Goal: Task Accomplishment & Management: Use online tool/utility

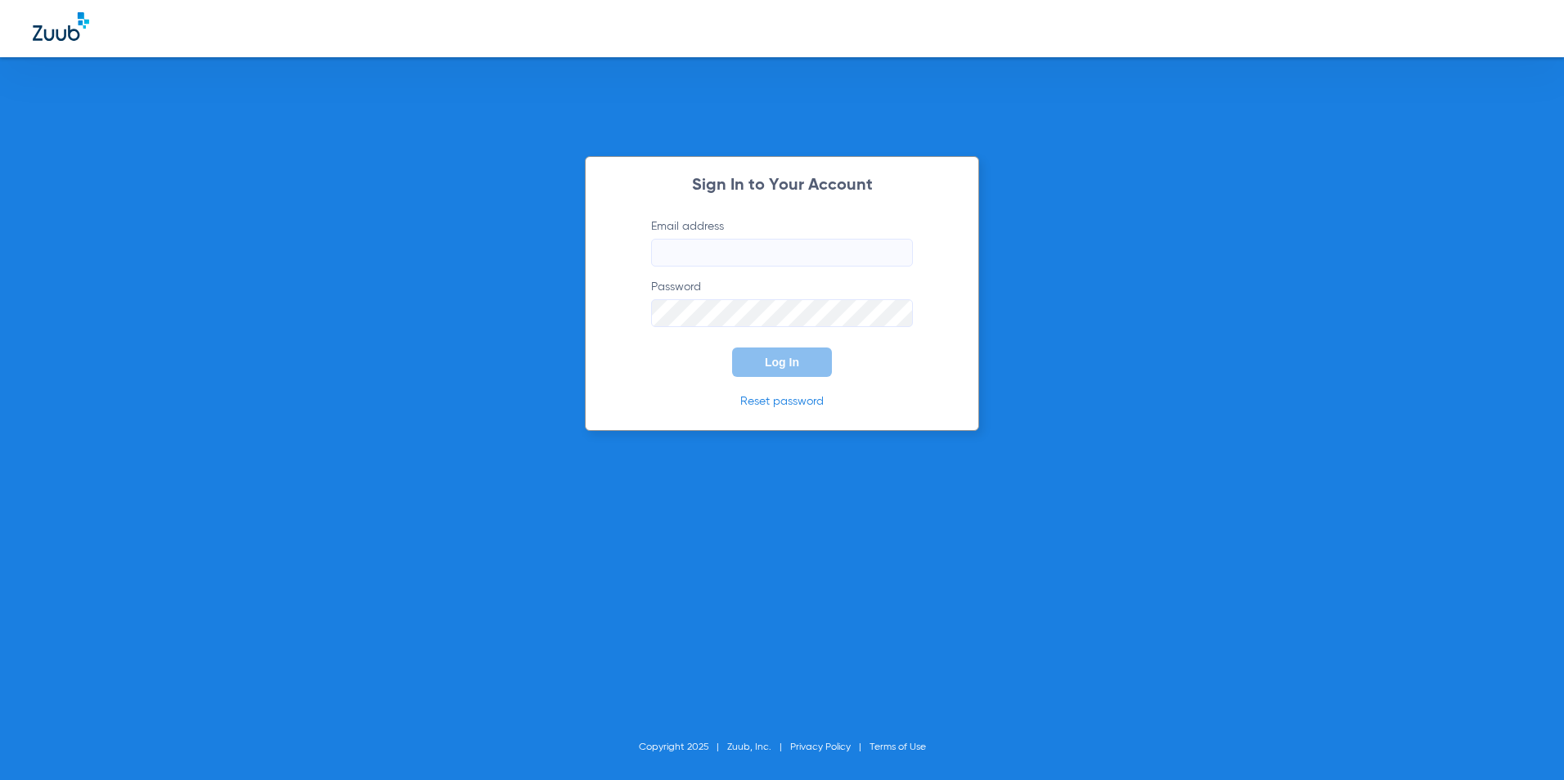
type input "[EMAIL_ADDRESS][DOMAIN_NAME]"
click at [805, 363] on button "Log In" at bounding box center [782, 362] width 100 height 29
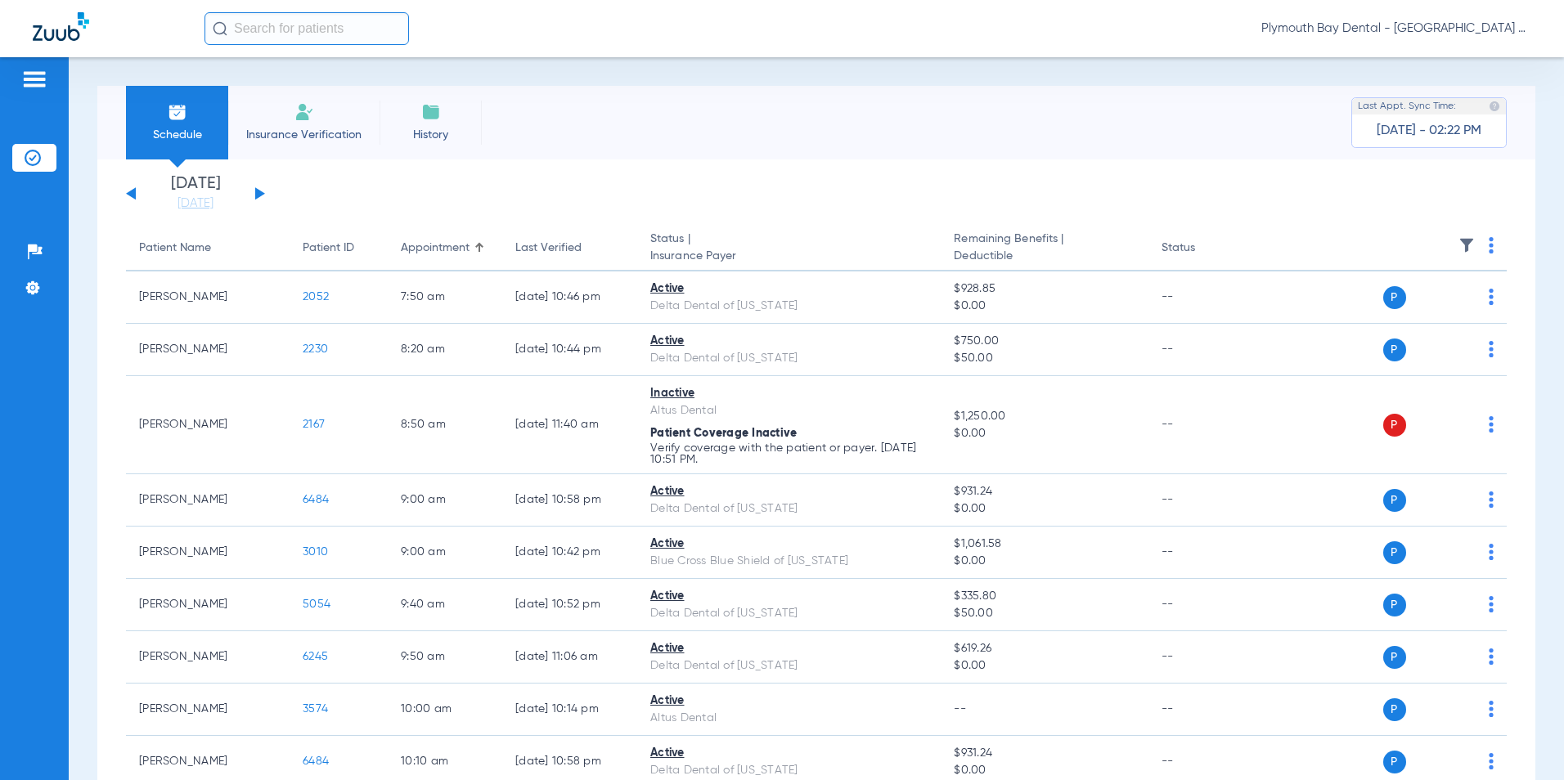
click at [261, 194] on button at bounding box center [260, 193] width 10 height 12
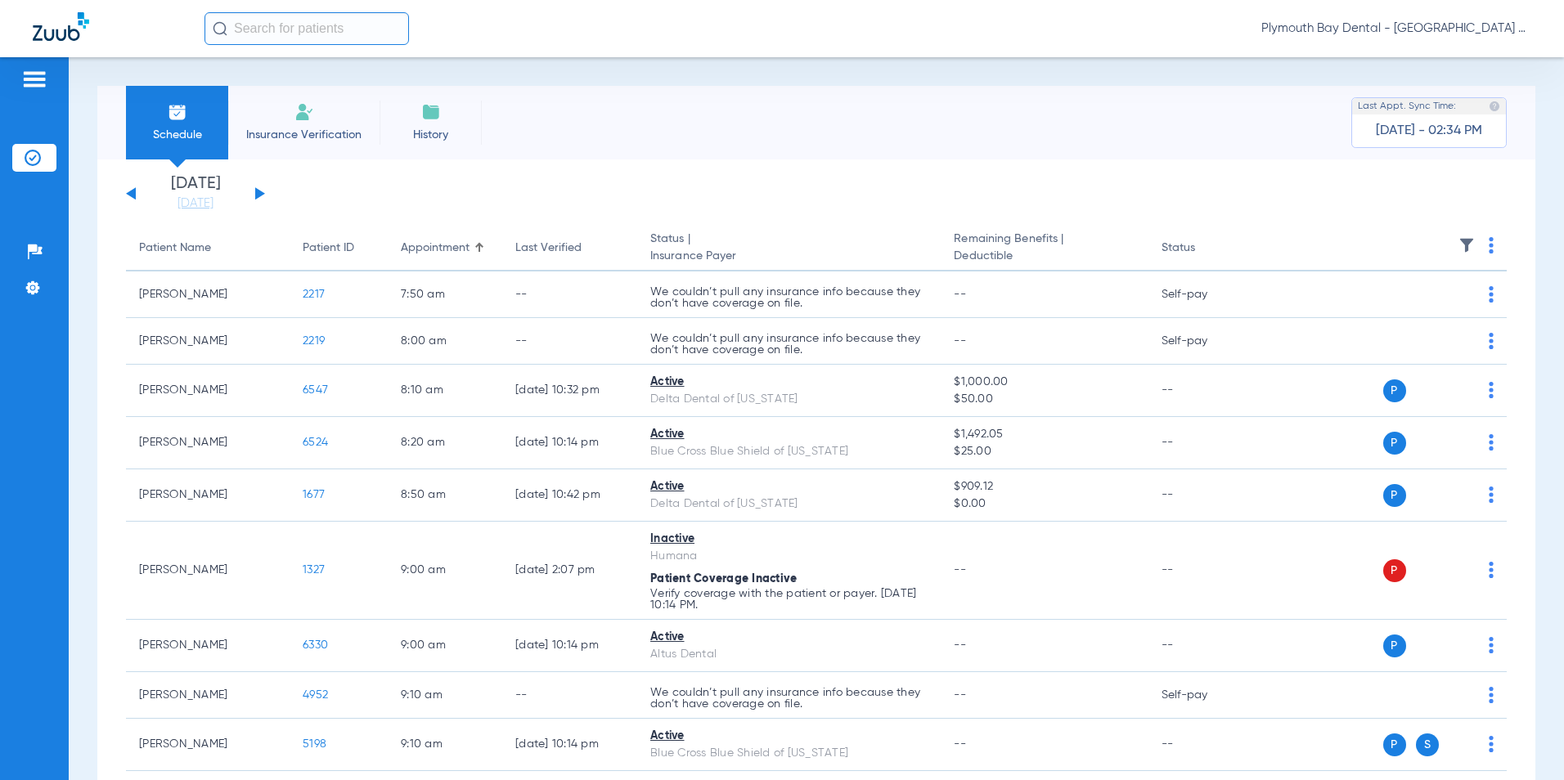
click at [258, 193] on button at bounding box center [260, 193] width 10 height 12
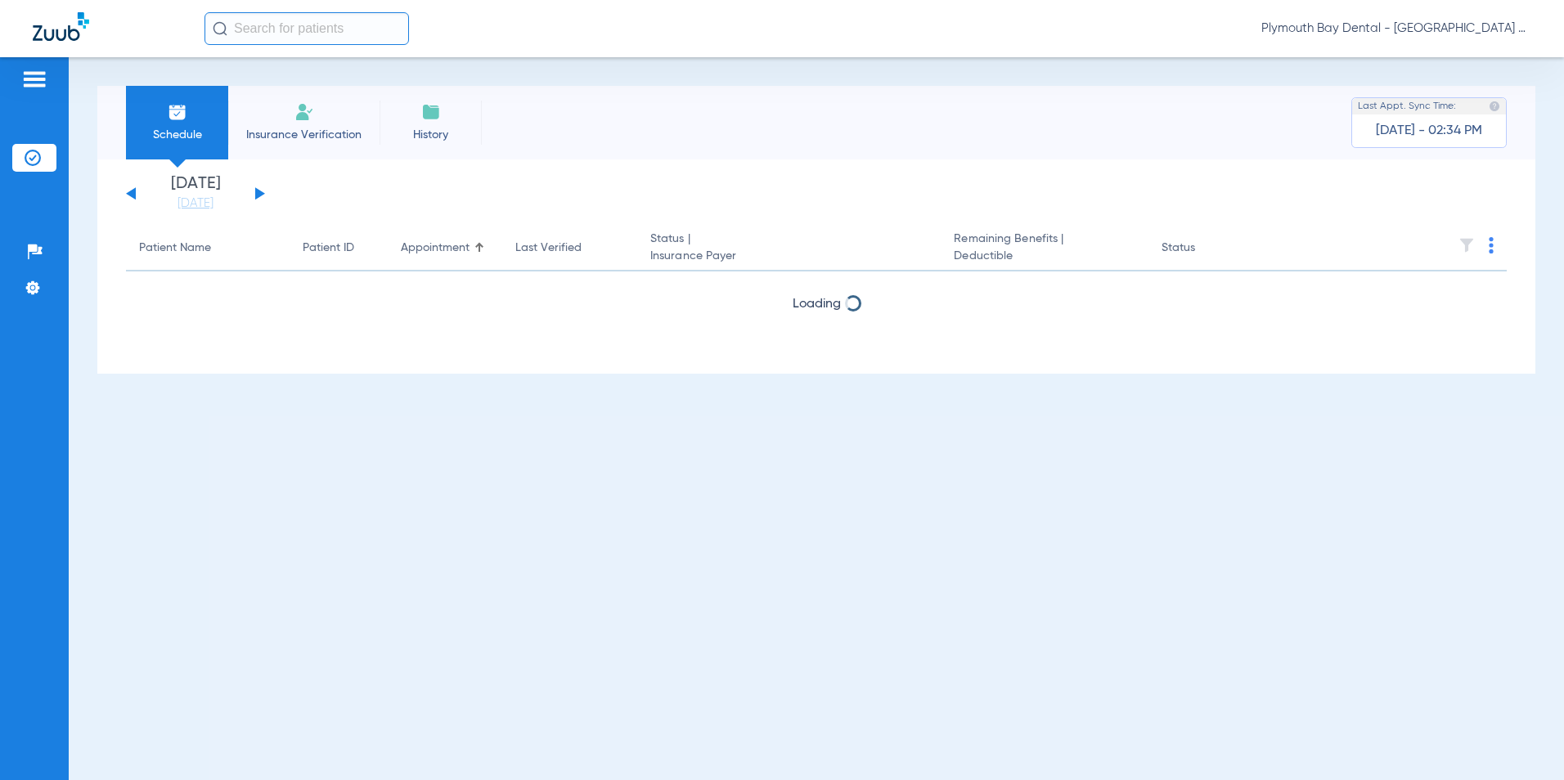
click at [132, 196] on button at bounding box center [131, 193] width 10 height 12
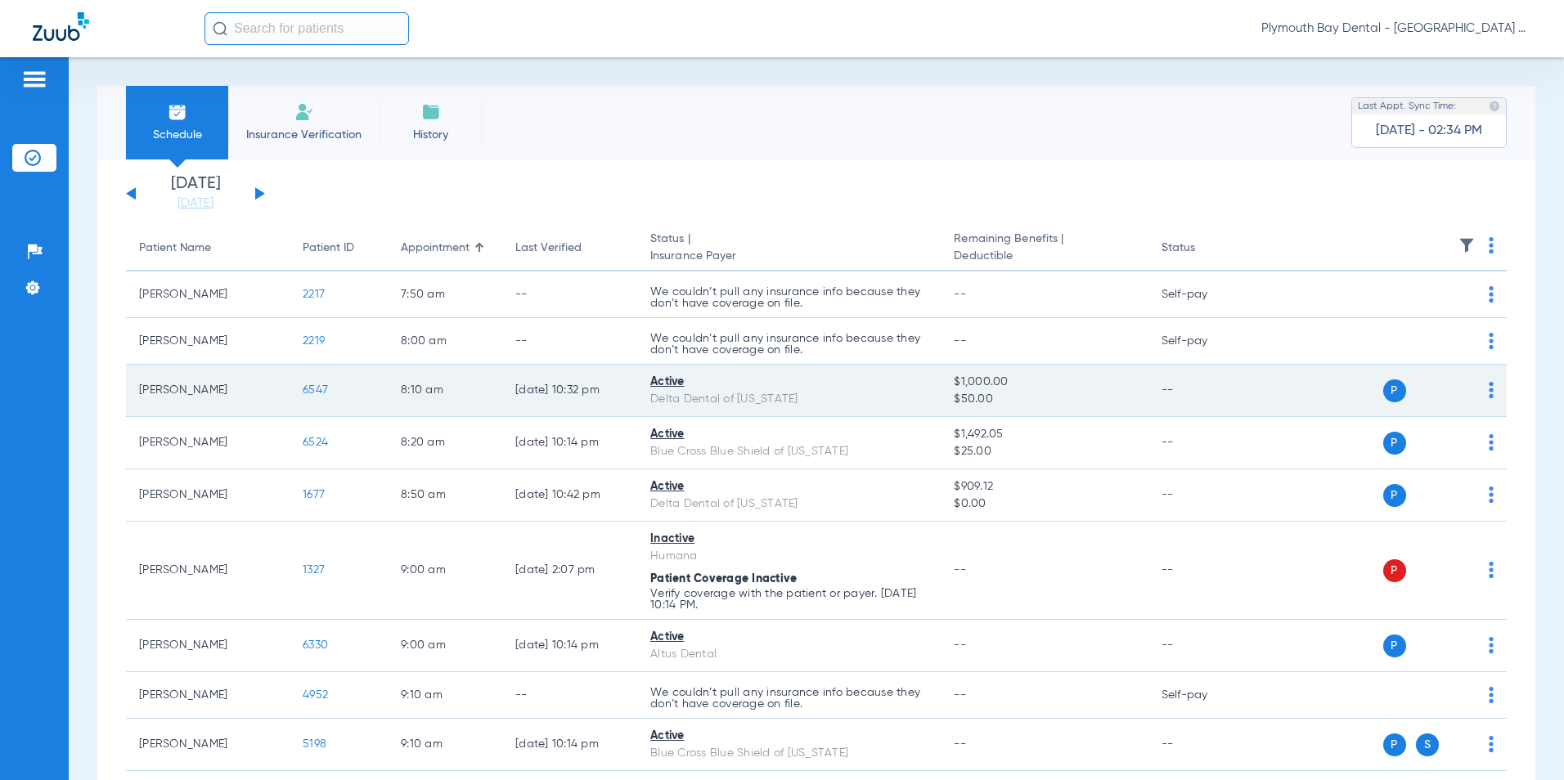
click at [316, 386] on span "6547" at bounding box center [315, 389] width 25 height 11
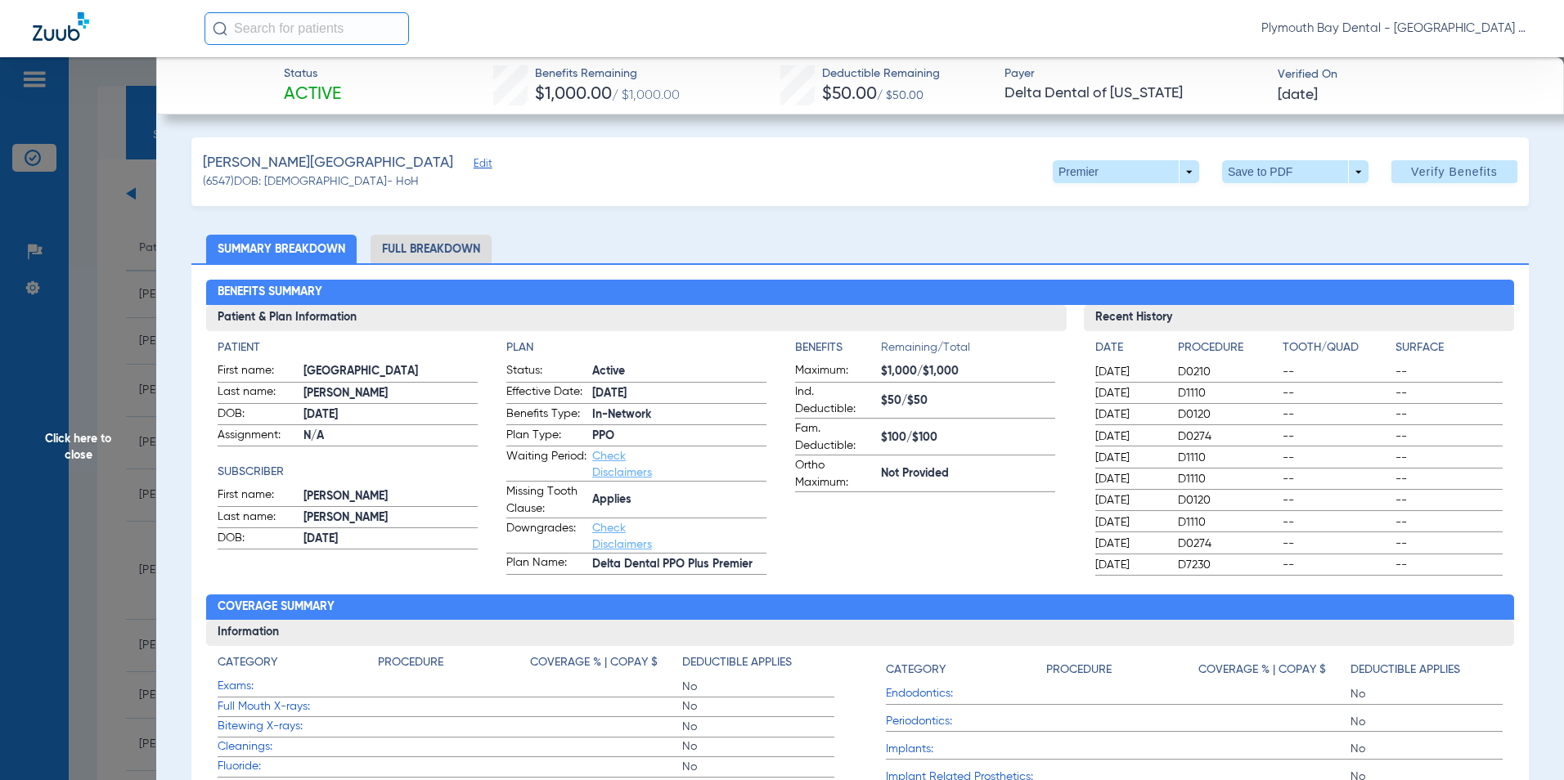
click at [100, 294] on span "Click here to close" at bounding box center [78, 447] width 156 height 780
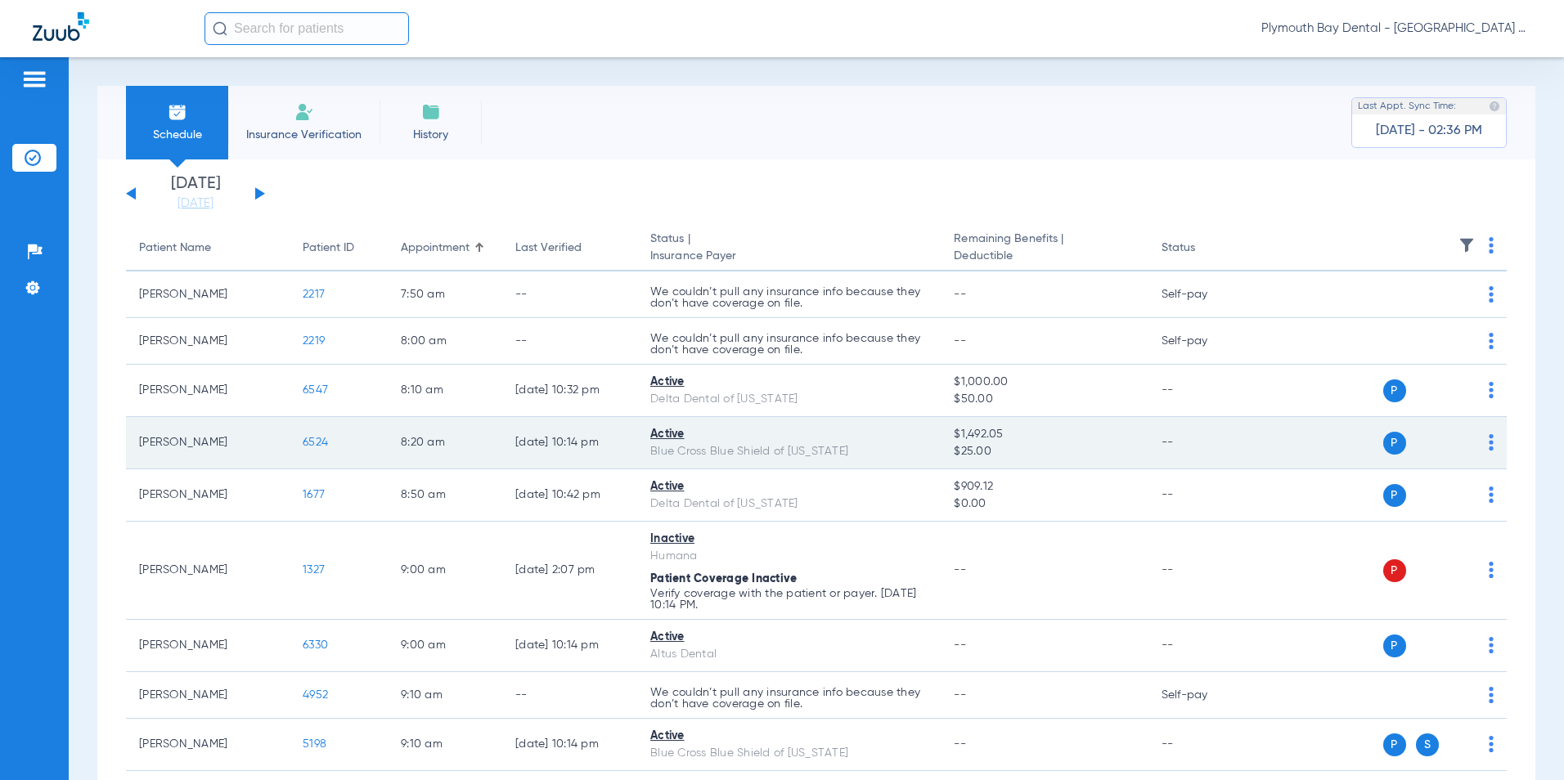
click at [321, 438] on span "6524" at bounding box center [315, 442] width 25 height 11
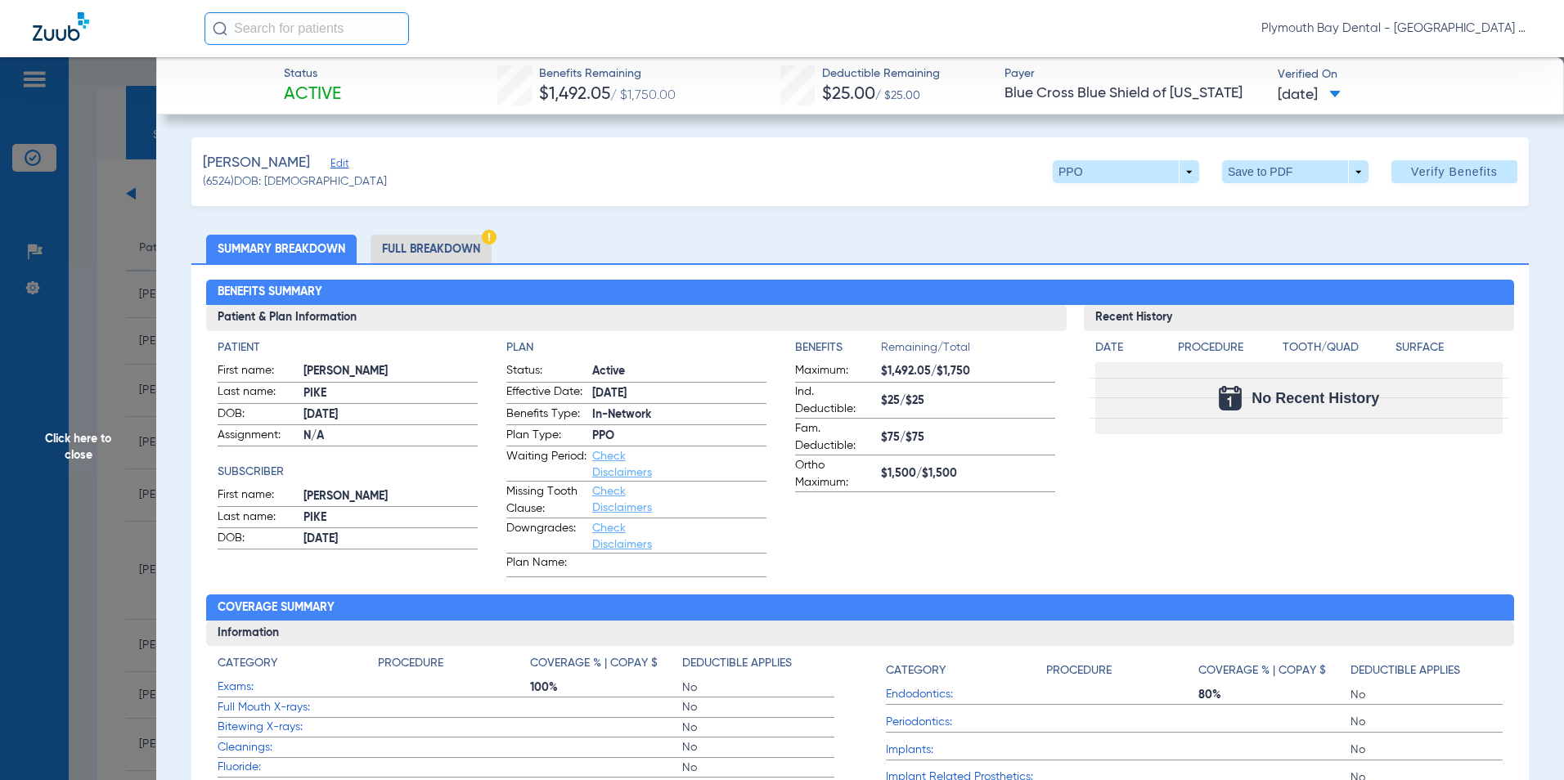
click at [92, 105] on span "Click here to close" at bounding box center [78, 447] width 156 height 780
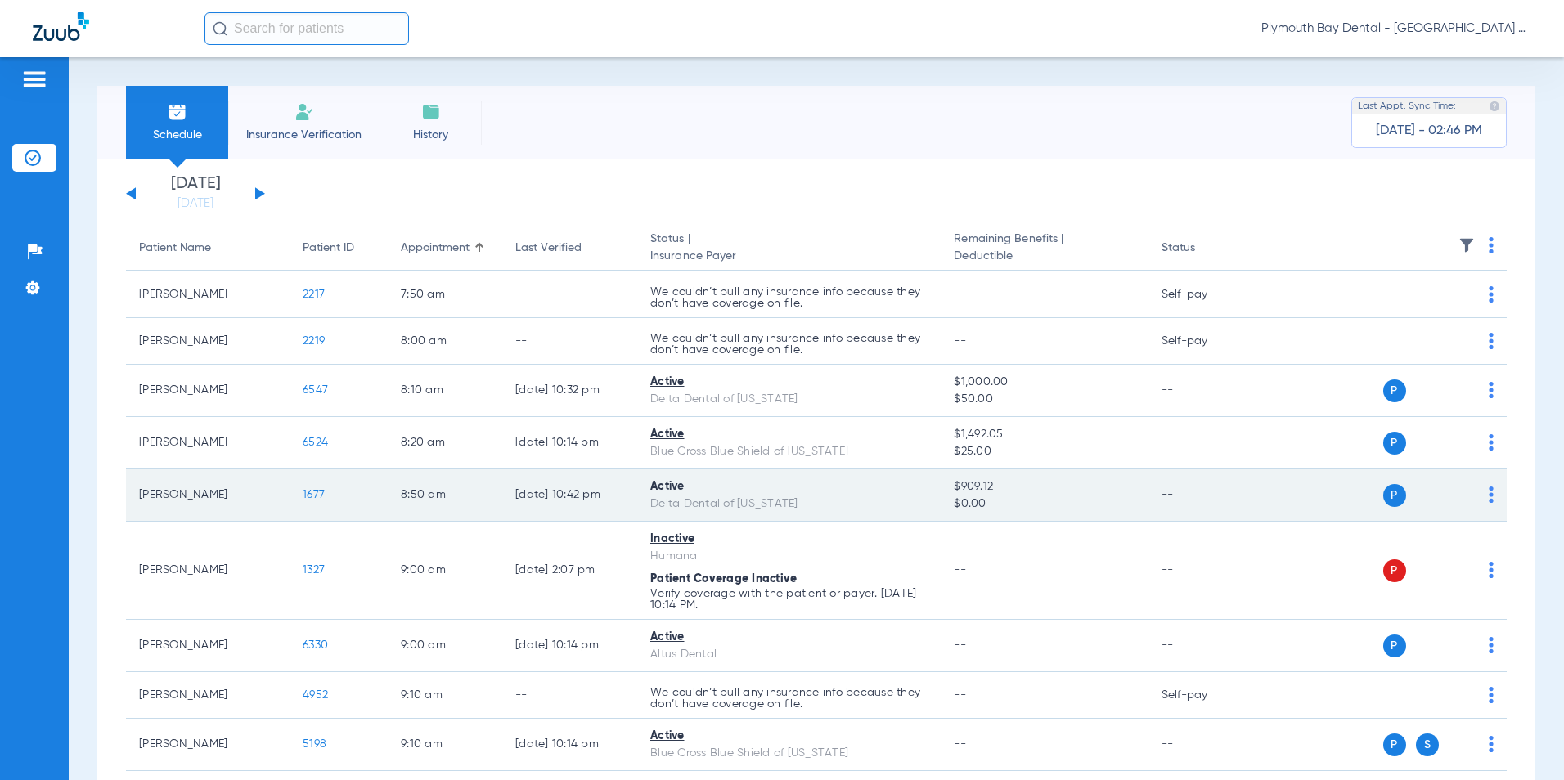
click at [319, 495] on span "1677" at bounding box center [314, 494] width 22 height 11
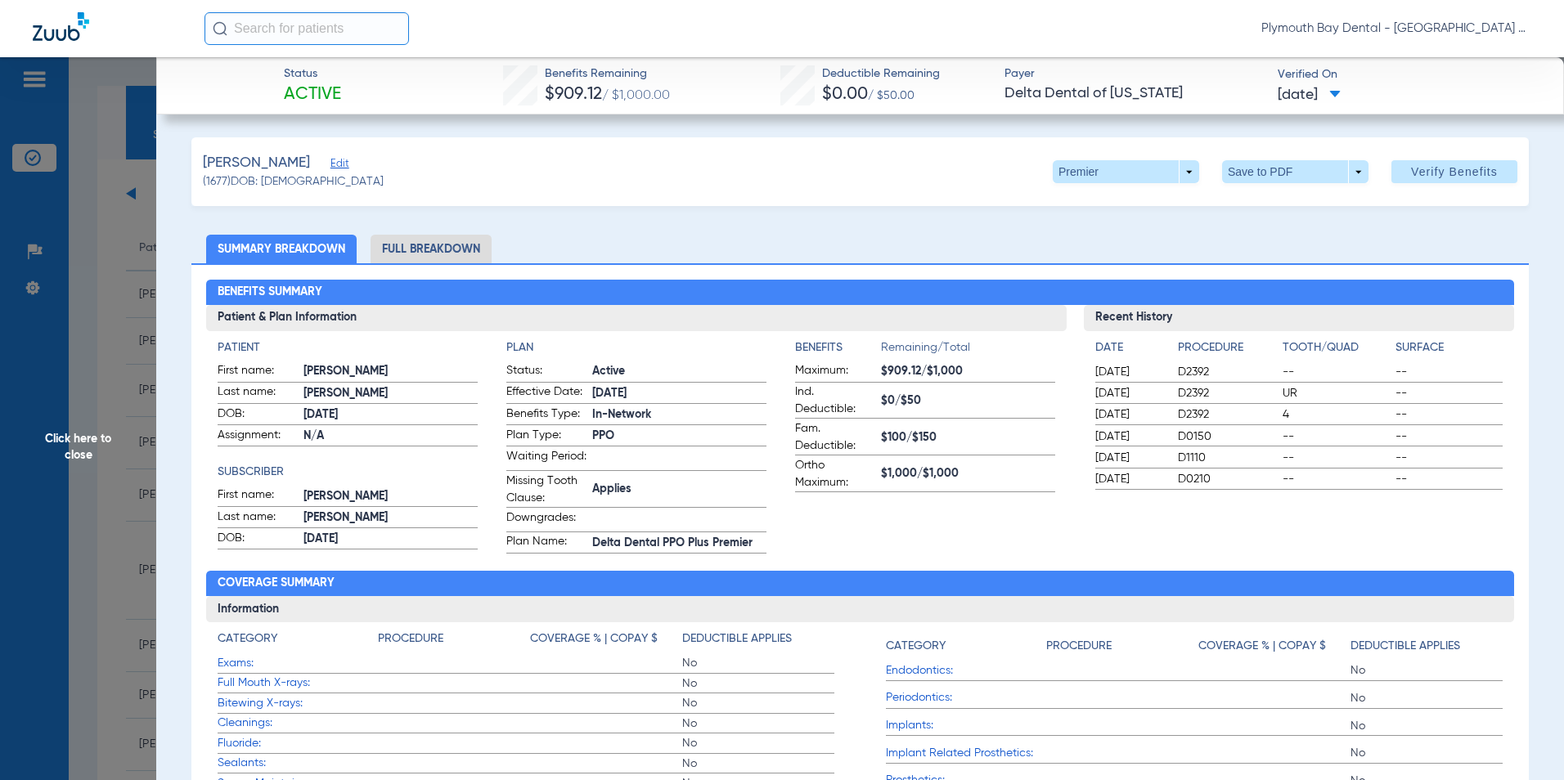
click at [109, 277] on span "Click here to close" at bounding box center [78, 447] width 156 height 780
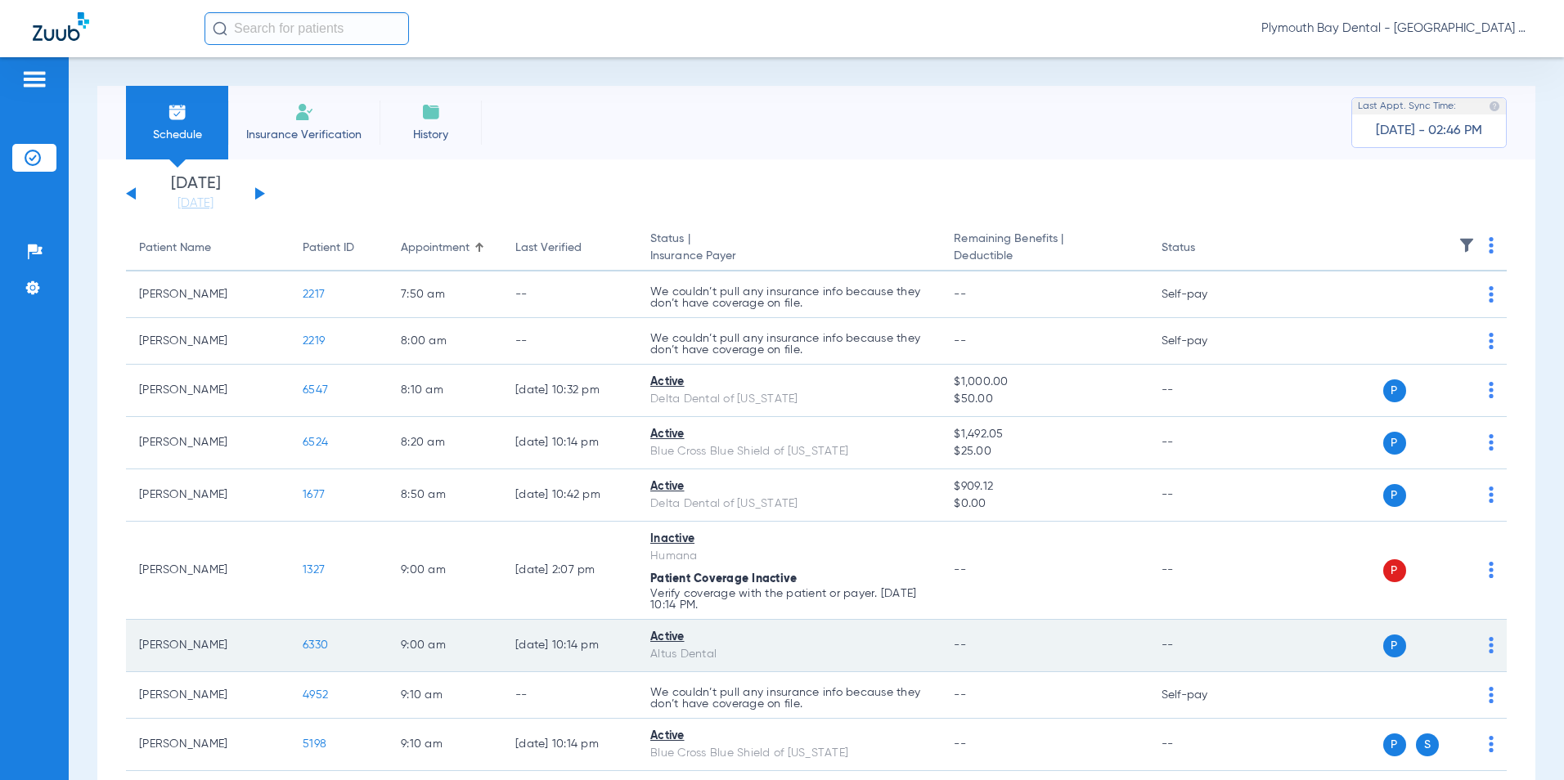
click at [317, 640] on span "6330" at bounding box center [315, 645] width 25 height 11
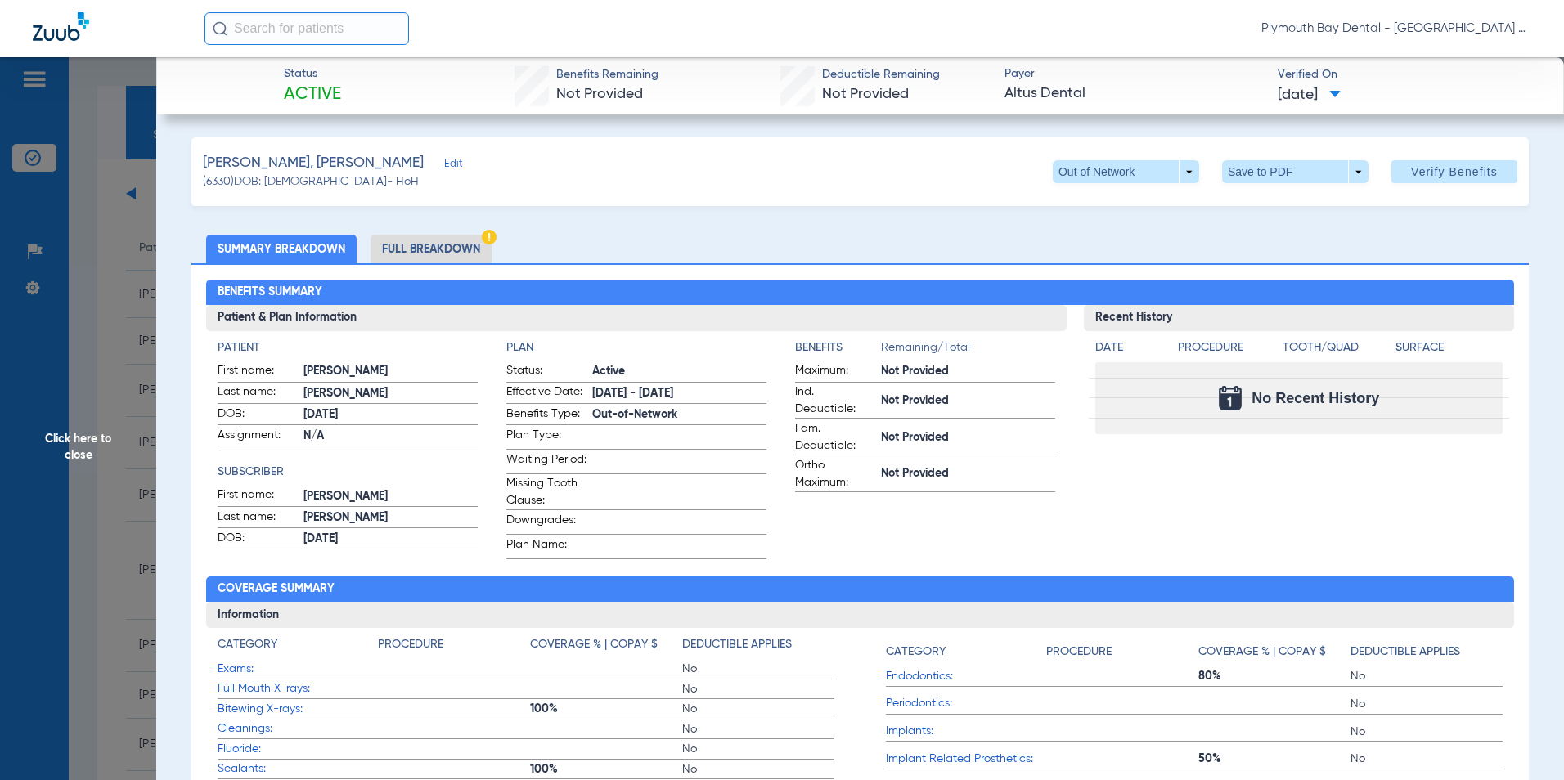
click at [91, 276] on span "Click here to close" at bounding box center [78, 447] width 156 height 780
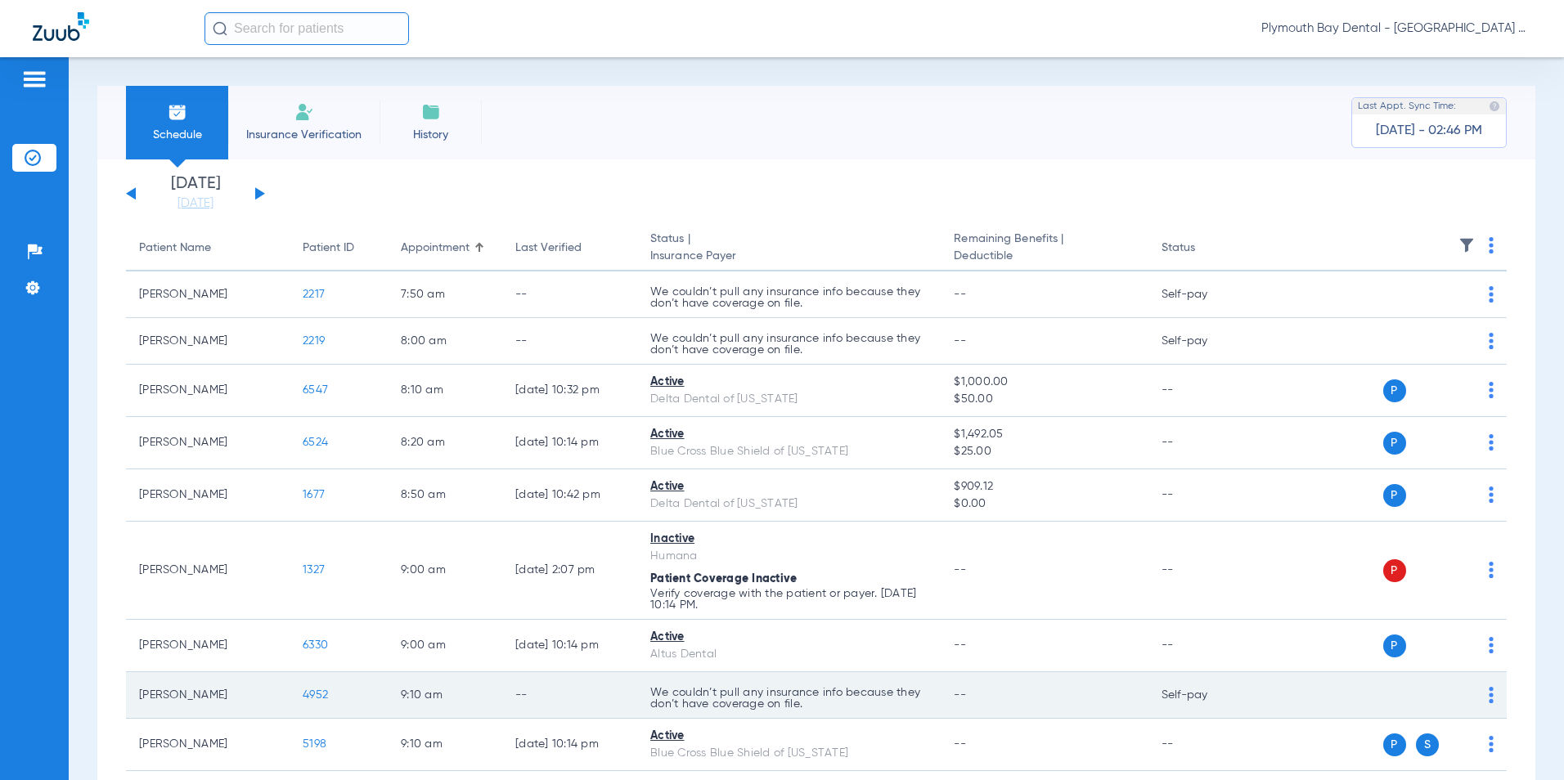
click at [322, 695] on span "4952" at bounding box center [315, 695] width 25 height 11
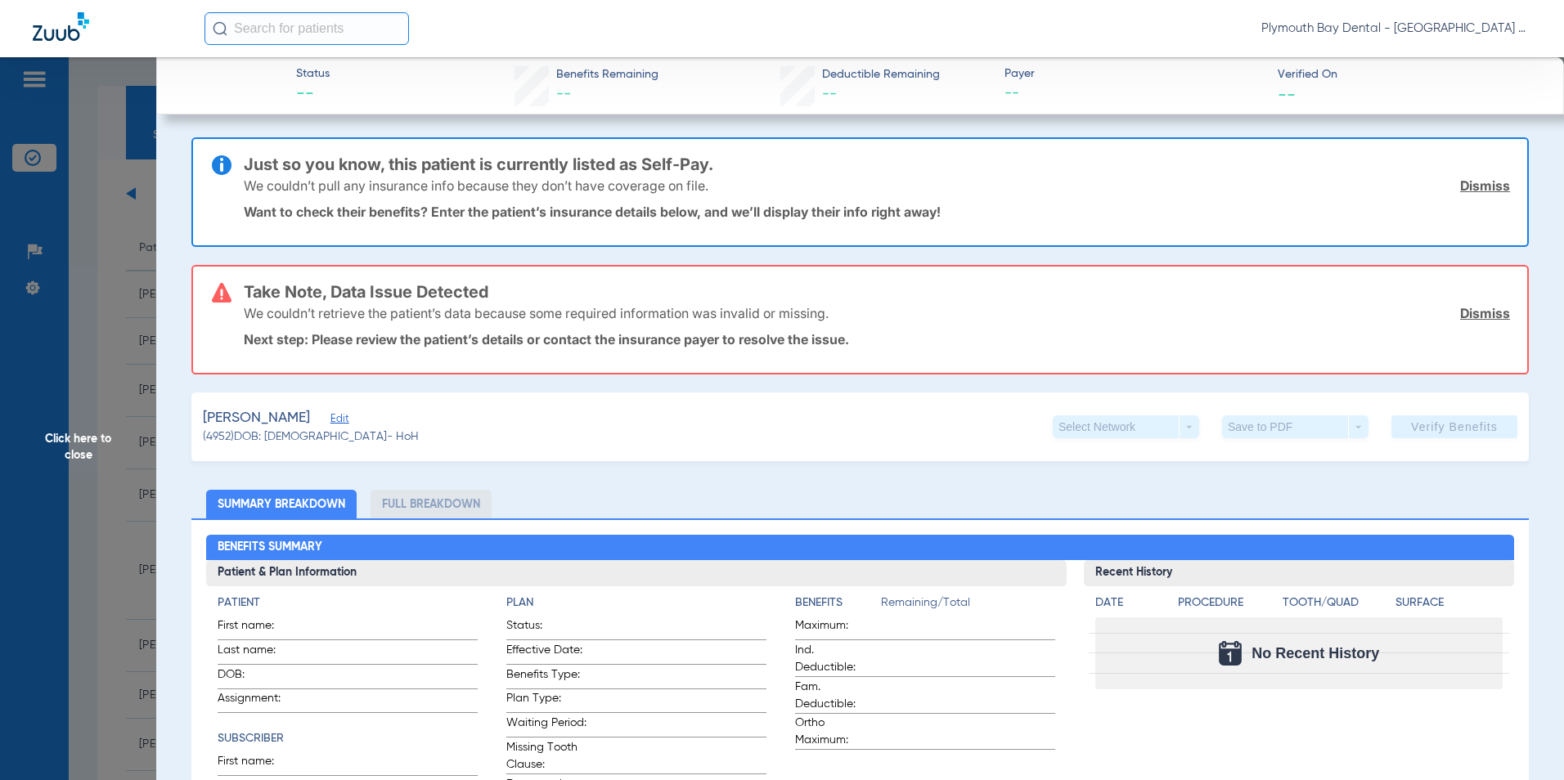
click at [151, 297] on span "Click here to close" at bounding box center [78, 447] width 156 height 780
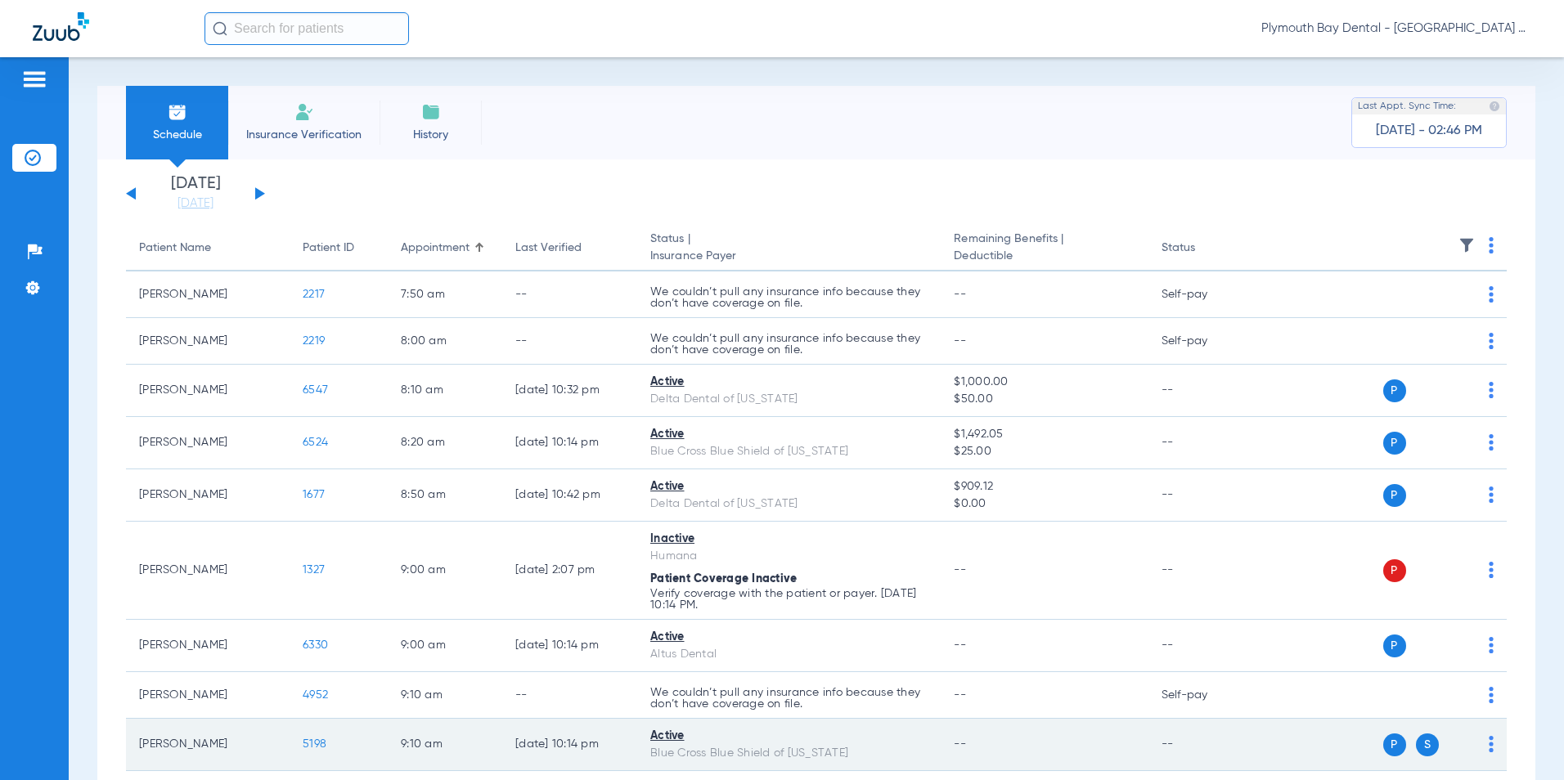
click at [317, 744] on span "5198" at bounding box center [315, 744] width 24 height 11
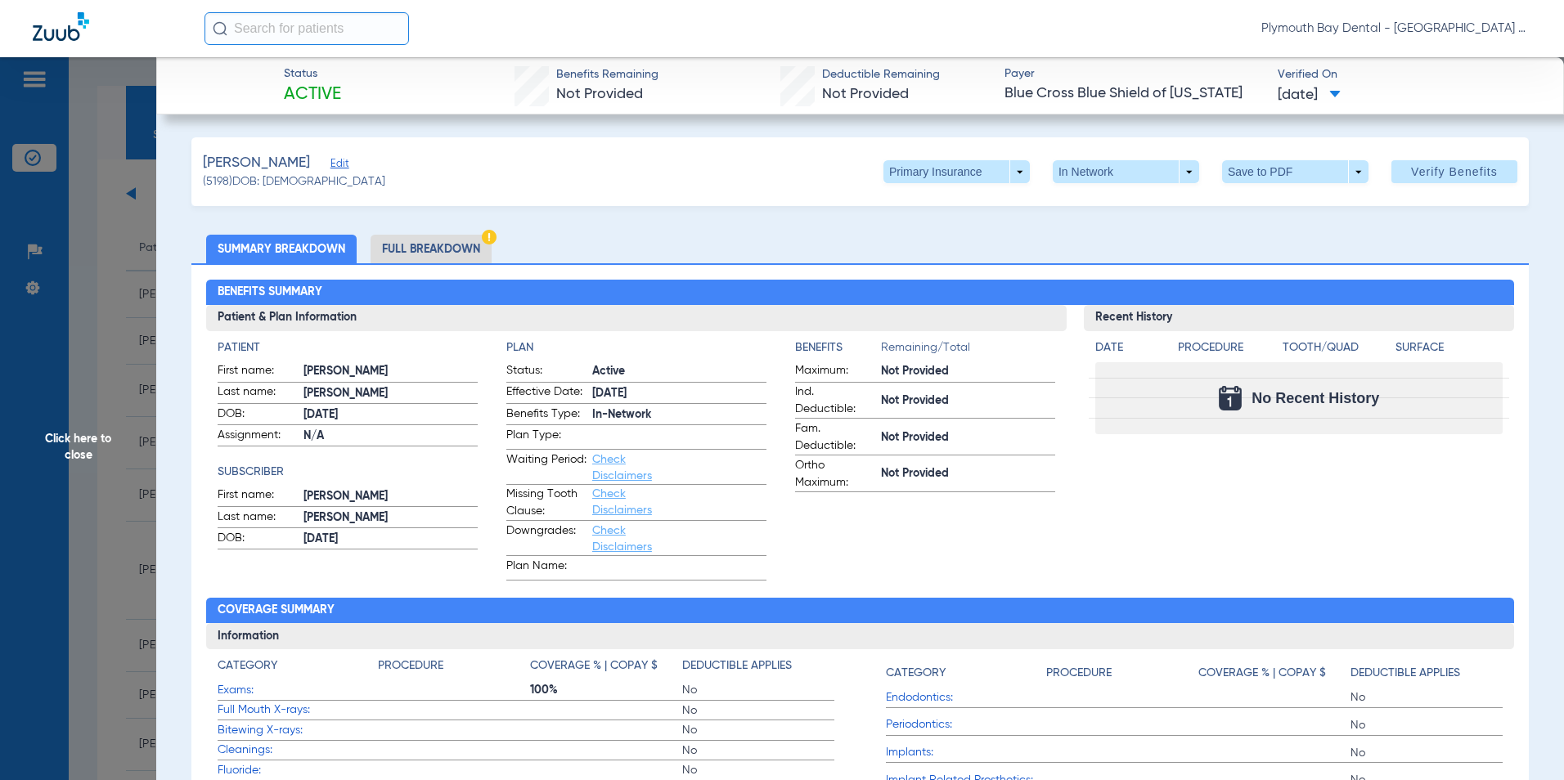
click at [109, 425] on span "Click here to close" at bounding box center [78, 447] width 156 height 780
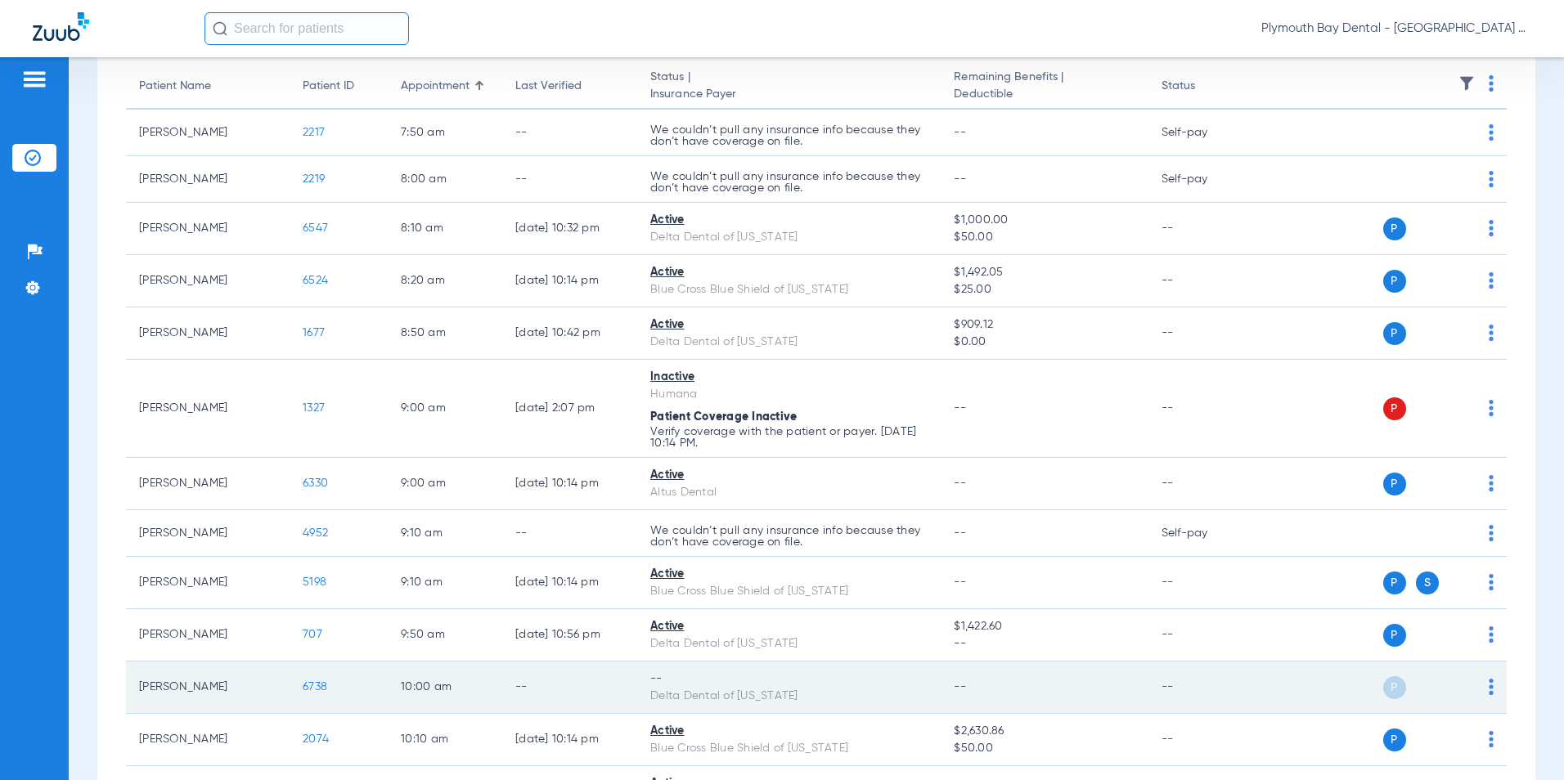
scroll to position [164, 0]
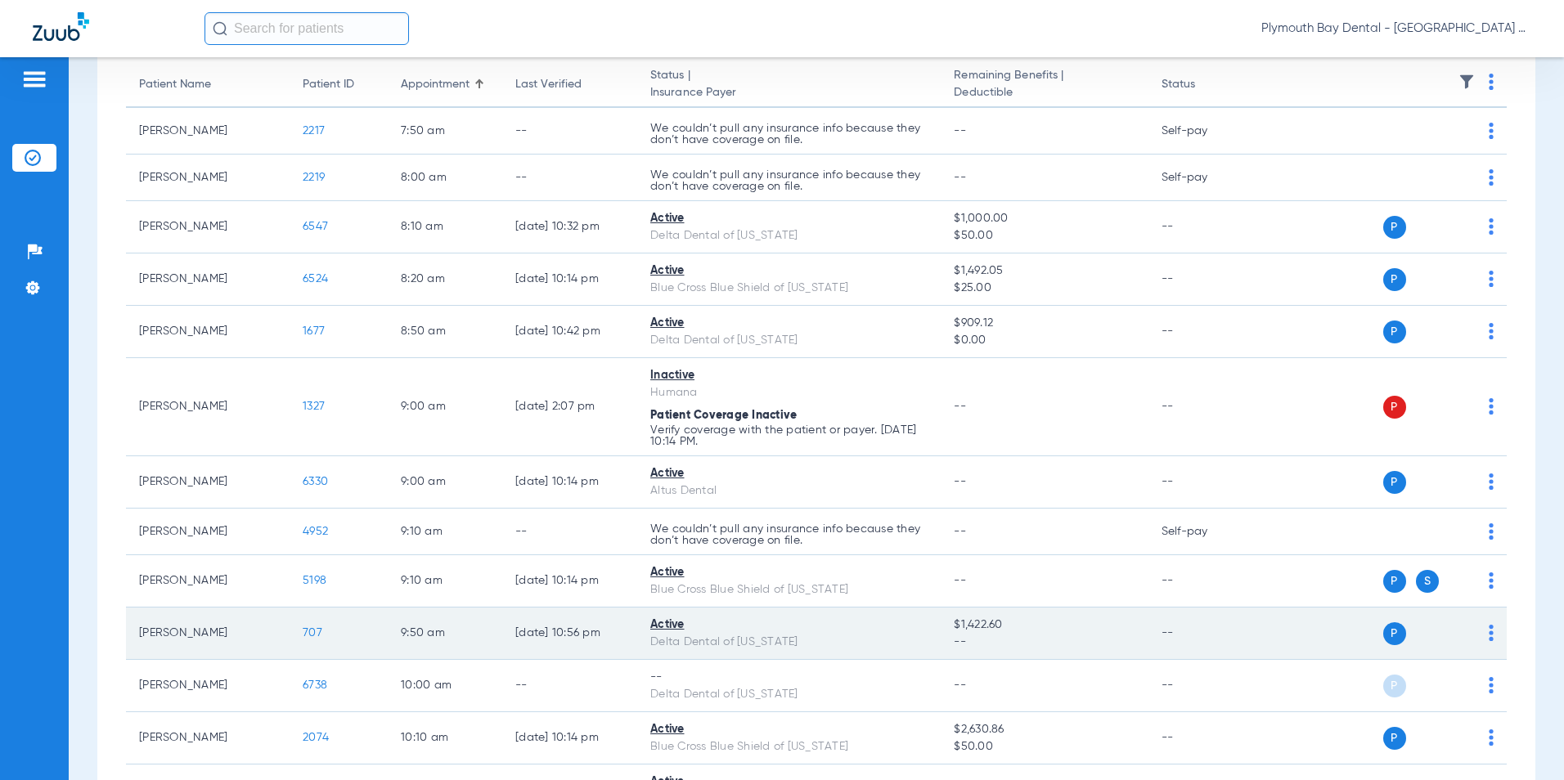
click at [315, 633] on span "707" at bounding box center [313, 632] width 20 height 11
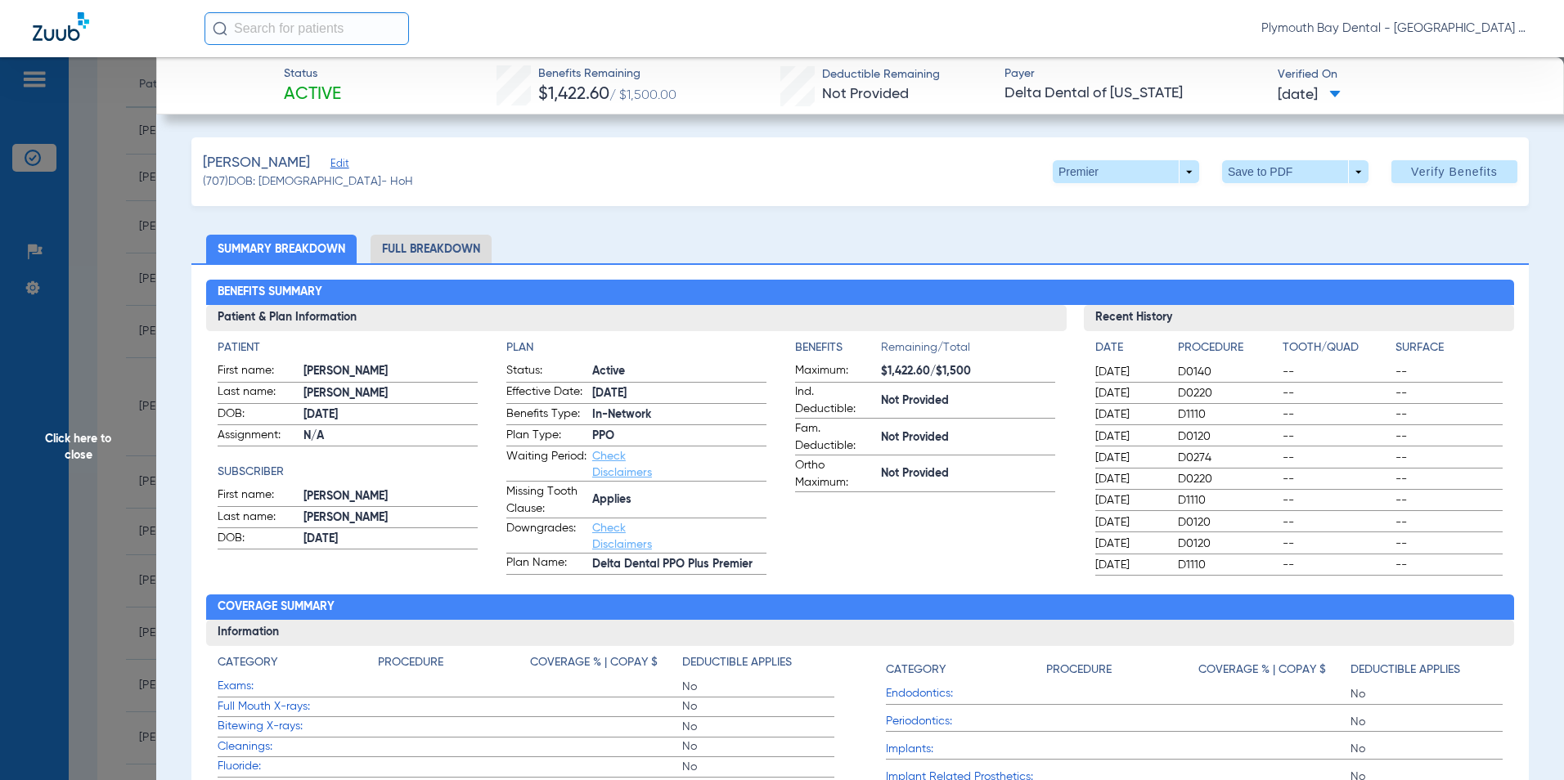
click at [119, 532] on span "Click here to close" at bounding box center [78, 447] width 156 height 780
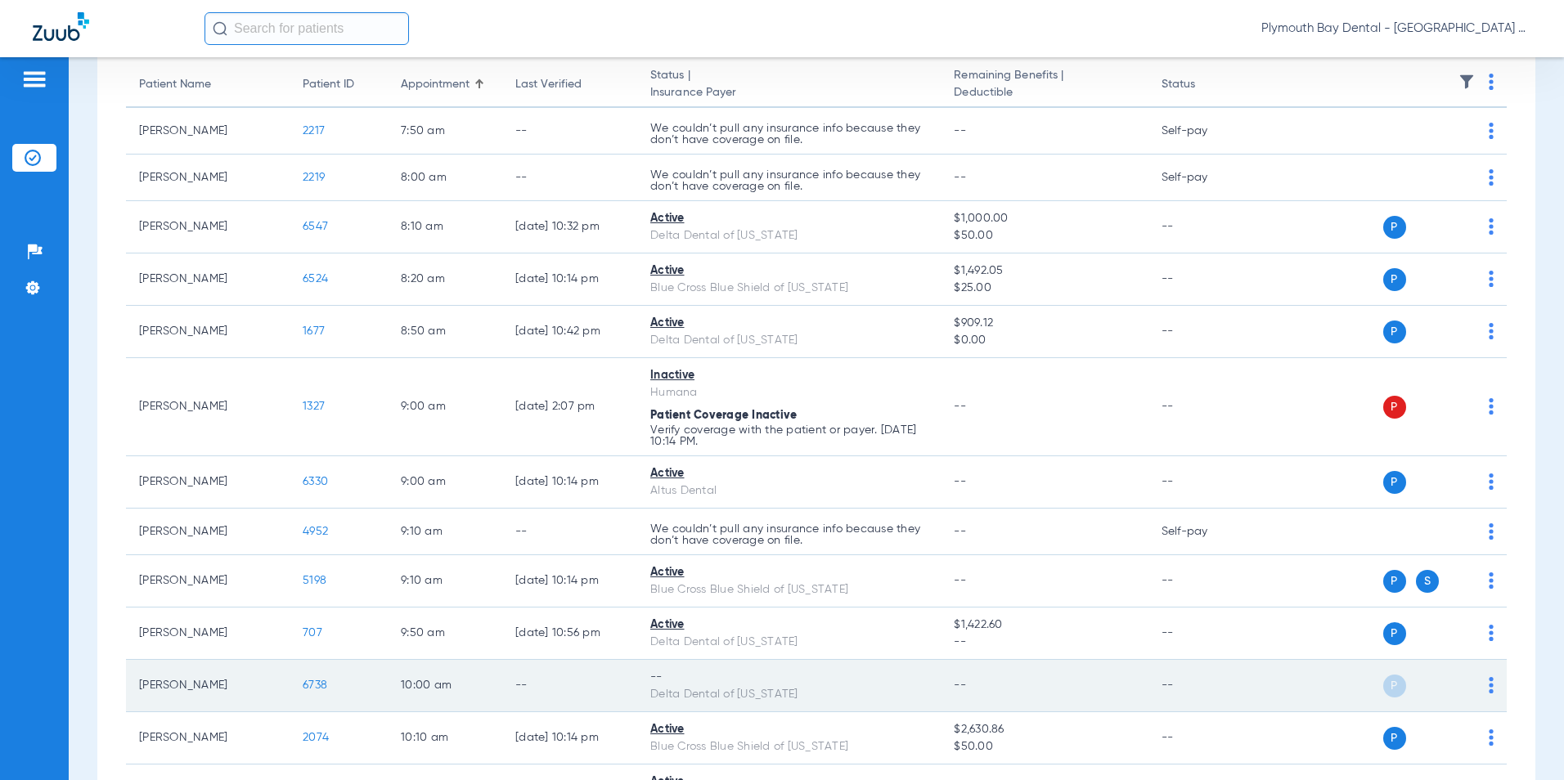
click at [312, 686] on span "6738" at bounding box center [315, 685] width 25 height 11
